Goal: Information Seeking & Learning: Check status

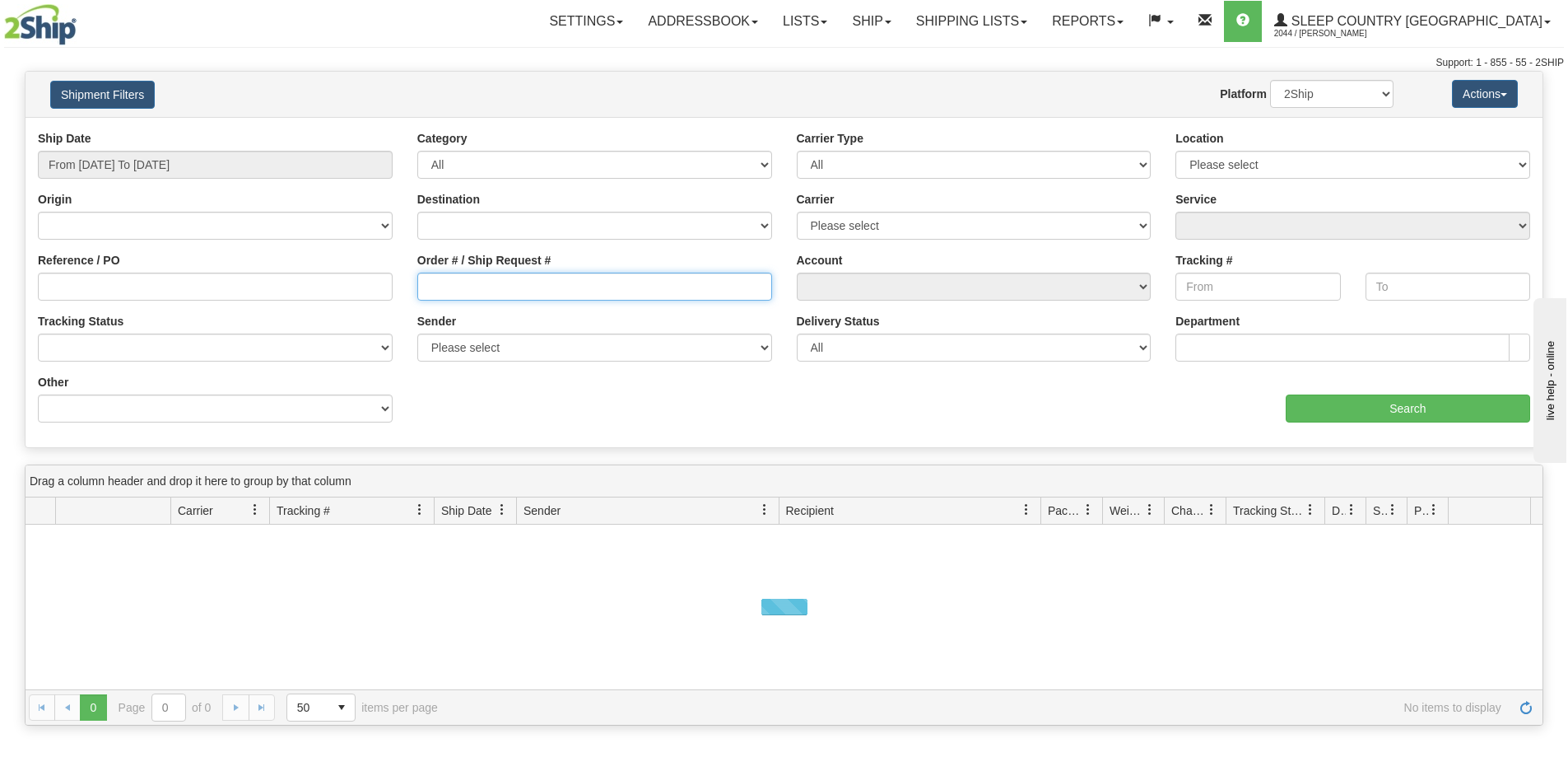
click at [439, 282] on input "Order # / Ship Request #" at bounding box center [594, 287] width 355 height 28
paste input "9000I172108"
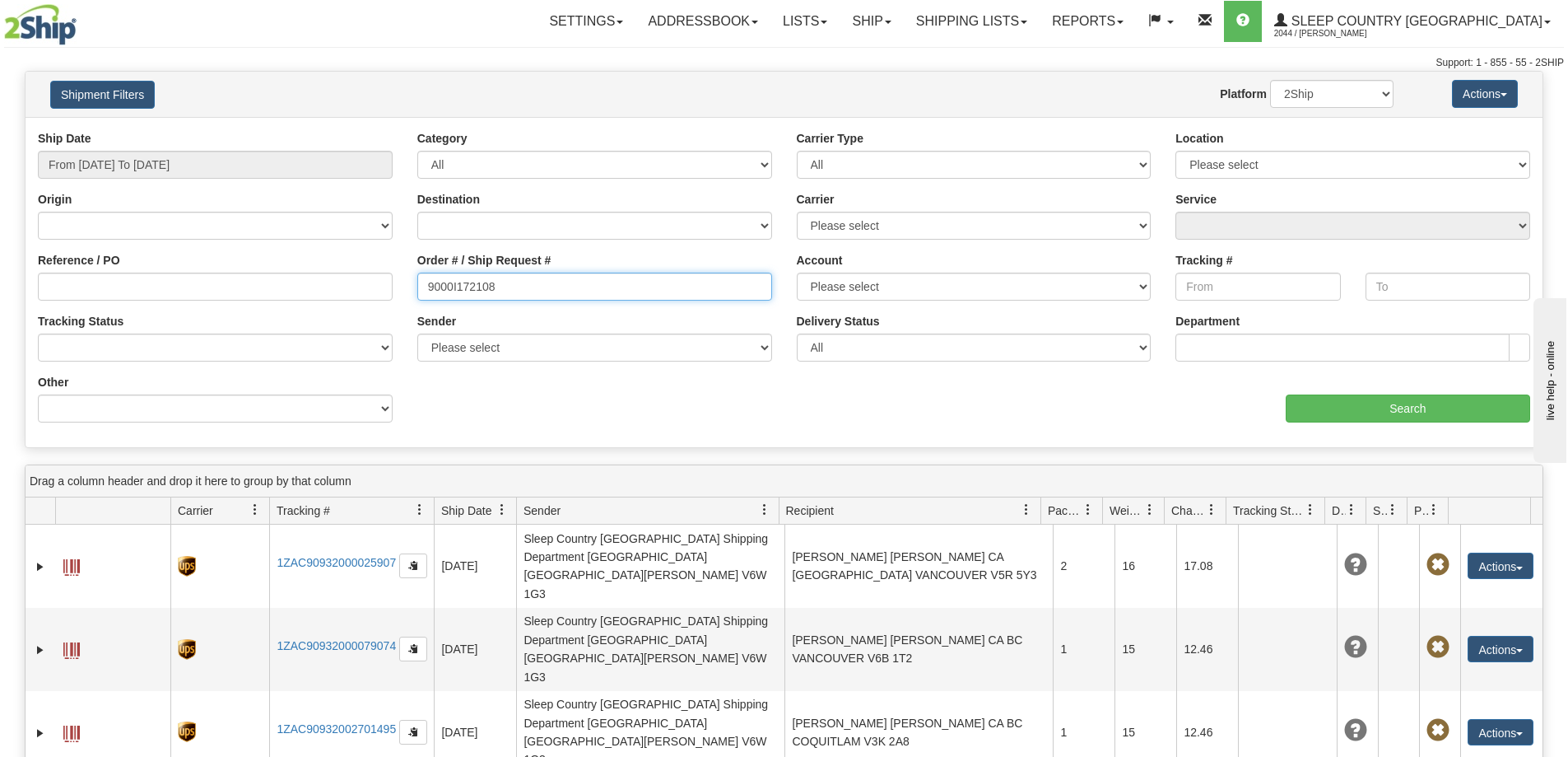
type input "9000I172108"
click at [212, 149] on div "Ship Date From [DATE] To [DATE]" at bounding box center [215, 153] width 355 height 48
click at [218, 162] on input "From [DATE] To [DATE]" at bounding box center [215, 165] width 355 height 28
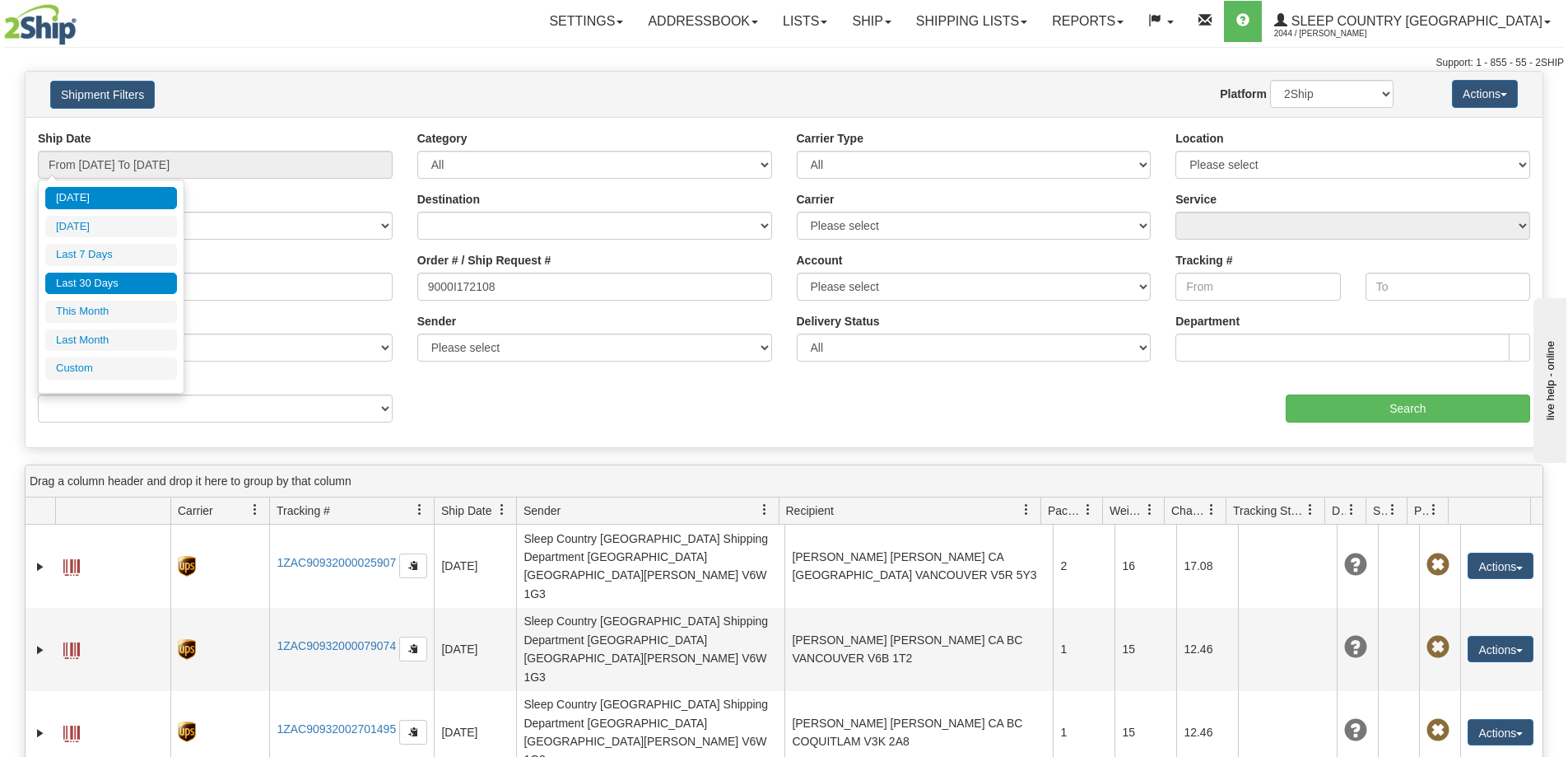
click at [133, 280] on li "Last 30 Days" at bounding box center [111, 283] width 132 height 22
type input "From [DATE] To [DATE]"
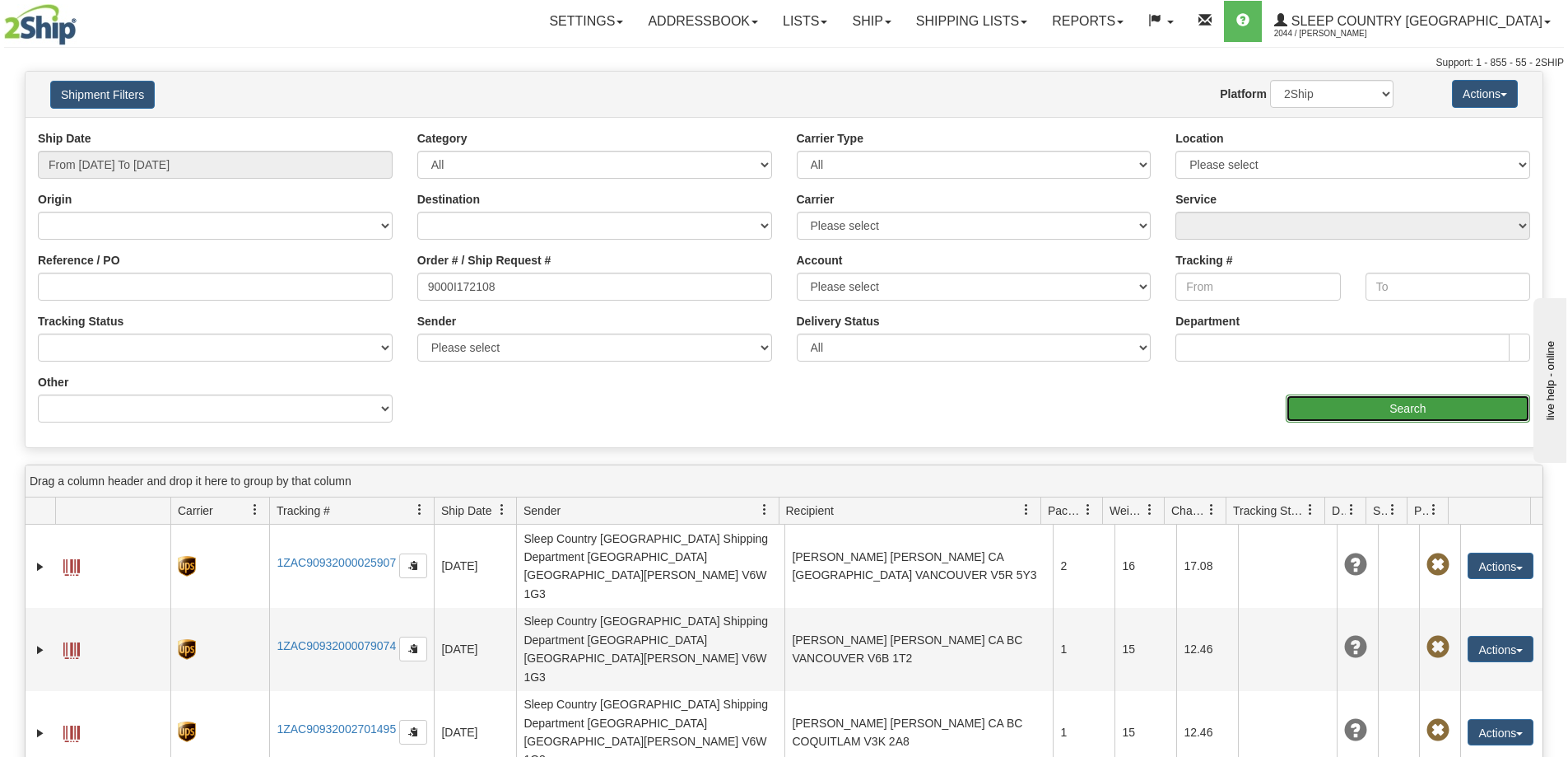
click at [1309, 402] on input "Search" at bounding box center [1408, 409] width 244 height 28
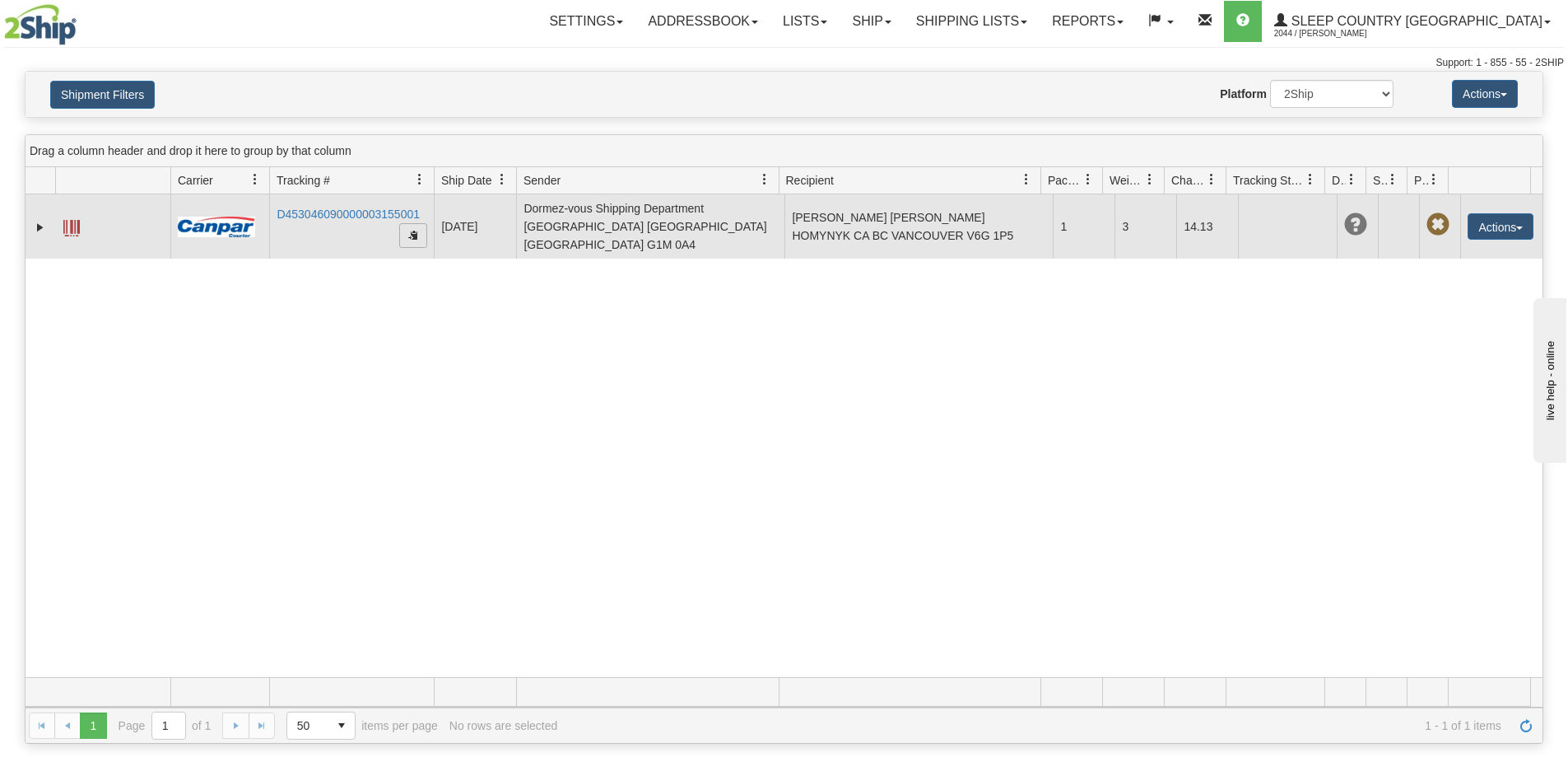
click at [412, 230] on span "button" at bounding box center [414, 235] width 9 height 9
